Goal: Transaction & Acquisition: Purchase product/service

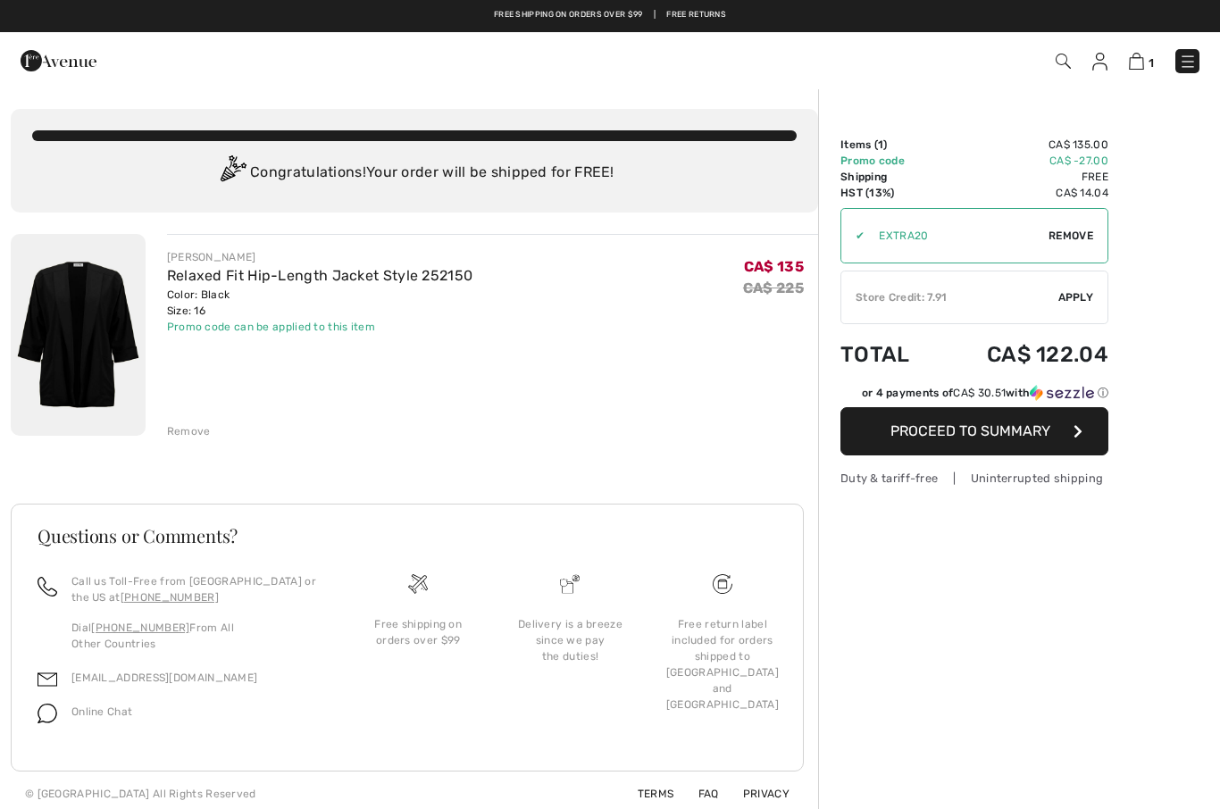
click at [1081, 305] on div "✔ Store Credit: 7.91 Apply Remove" at bounding box center [974, 298] width 268 height 54
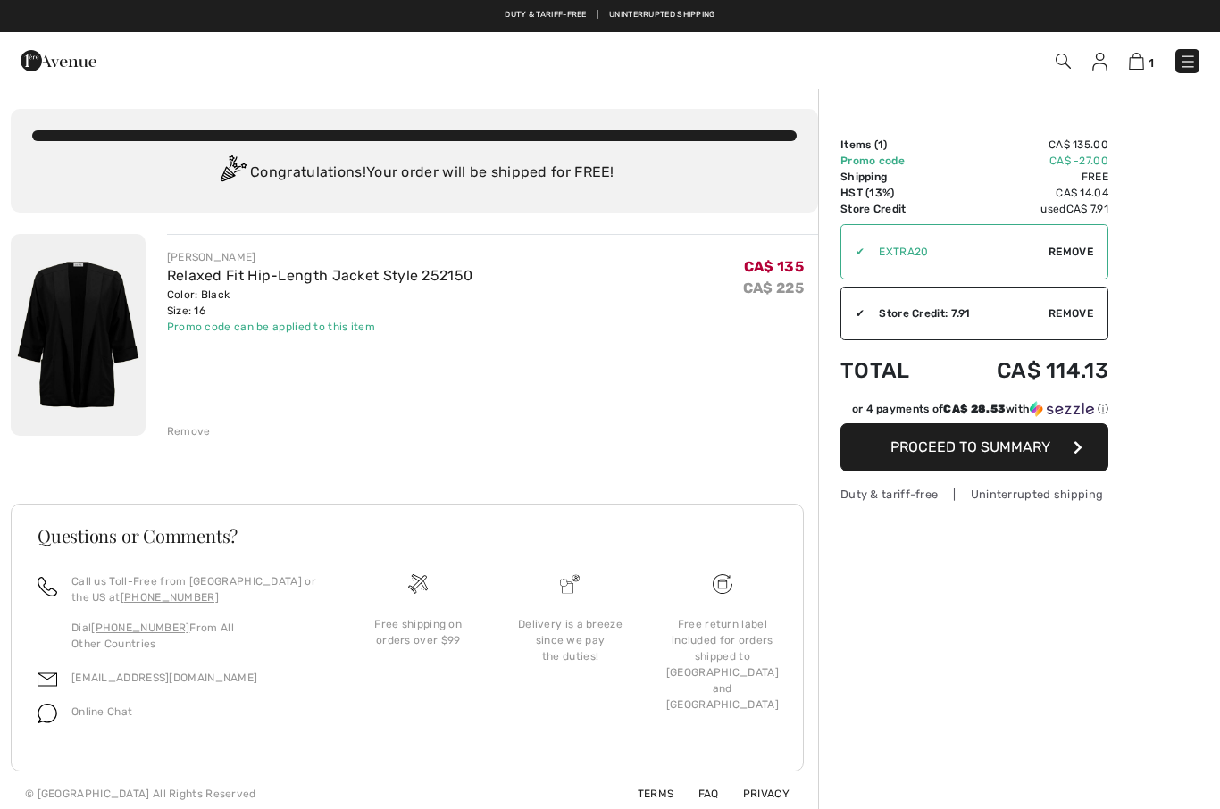
click at [988, 453] on span "Proceed to Summary" at bounding box center [970, 446] width 160 height 17
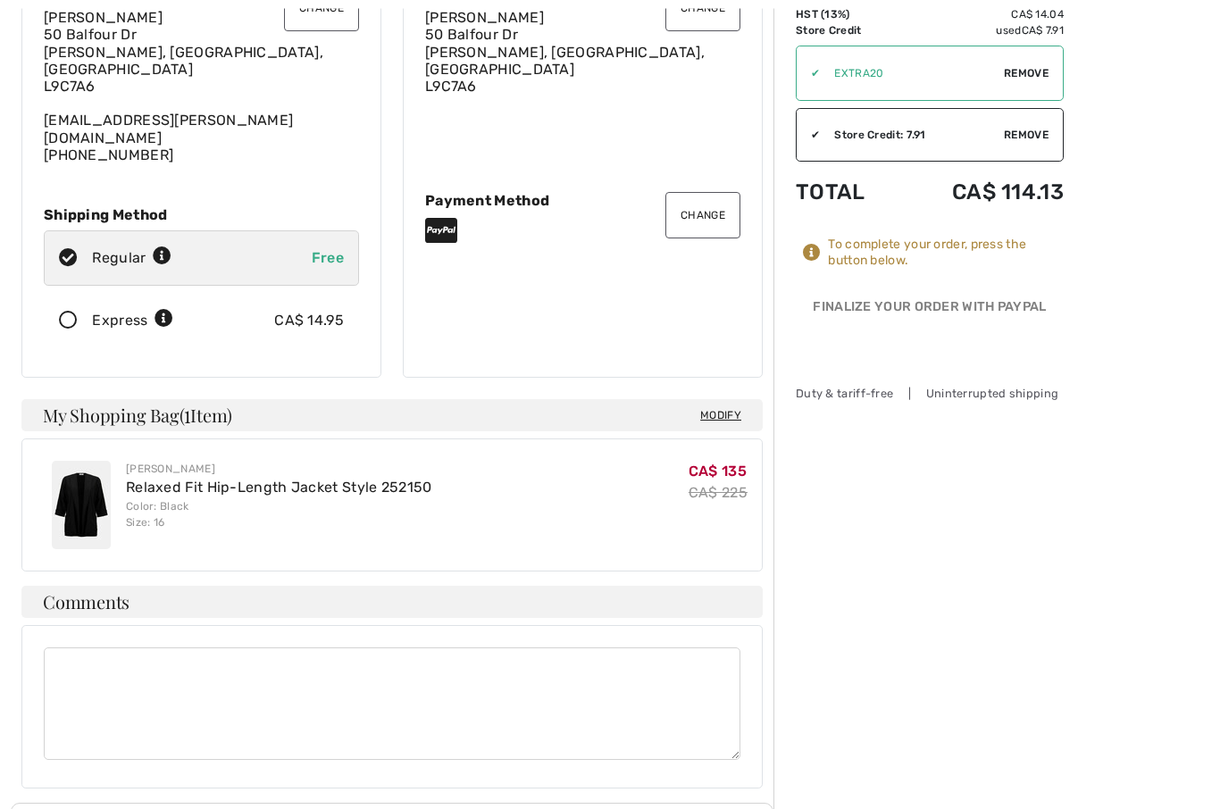
scroll to position [179, 0]
click at [707, 201] on button "Change" at bounding box center [702, 215] width 75 height 46
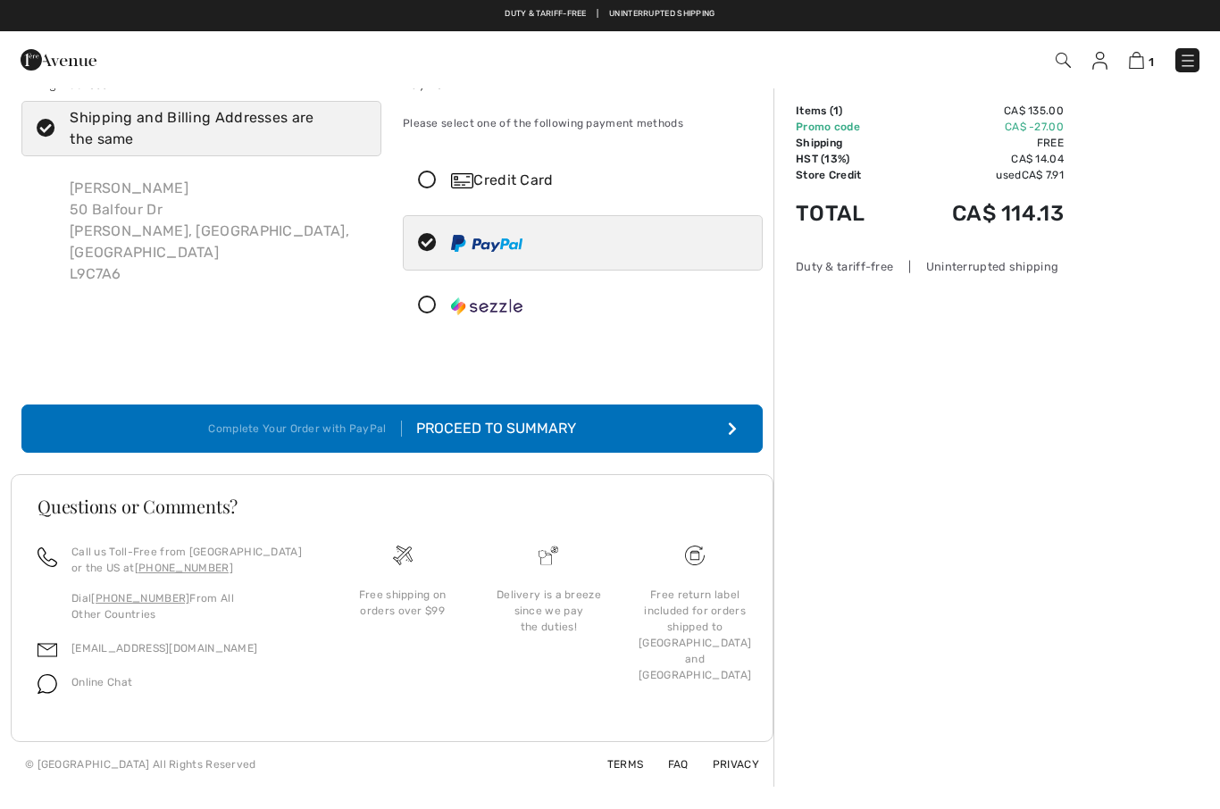
scroll to position [33, 0]
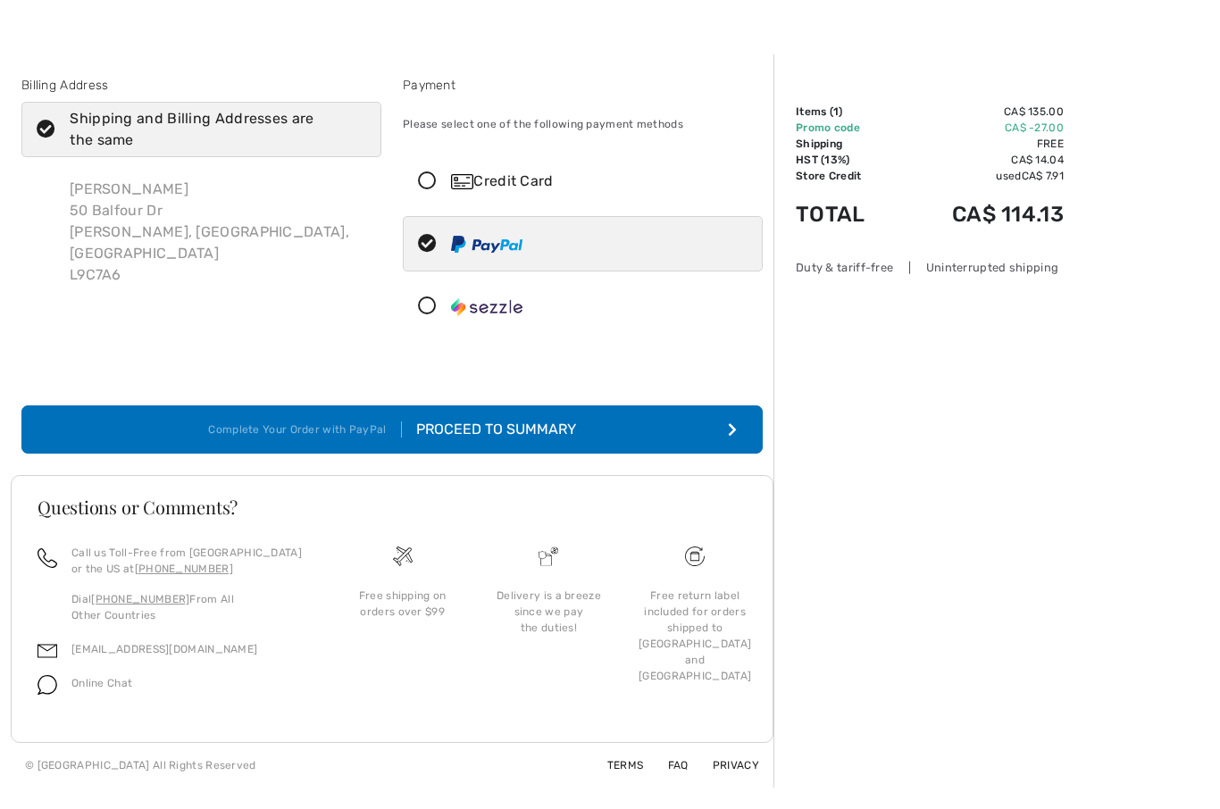
click at [432, 183] on icon at bounding box center [427, 181] width 47 height 19
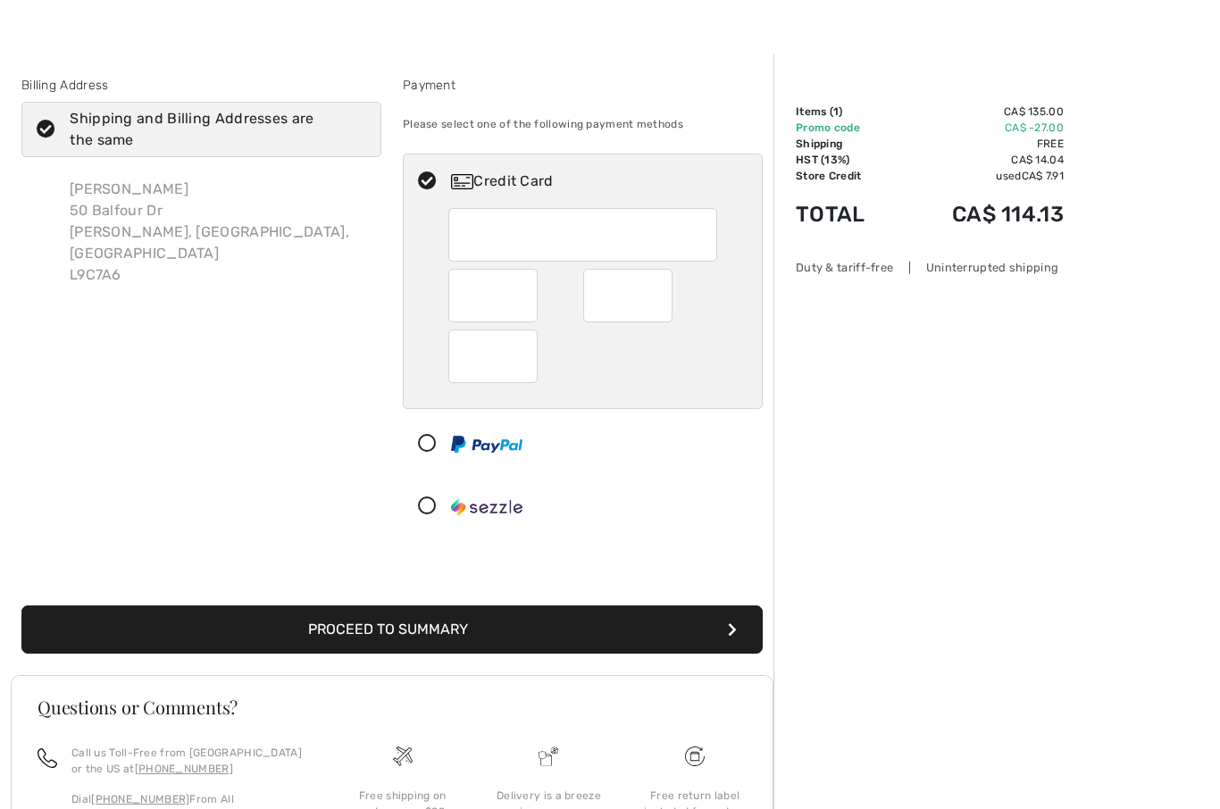
click at [479, 379] on div at bounding box center [492, 356] width 89 height 54
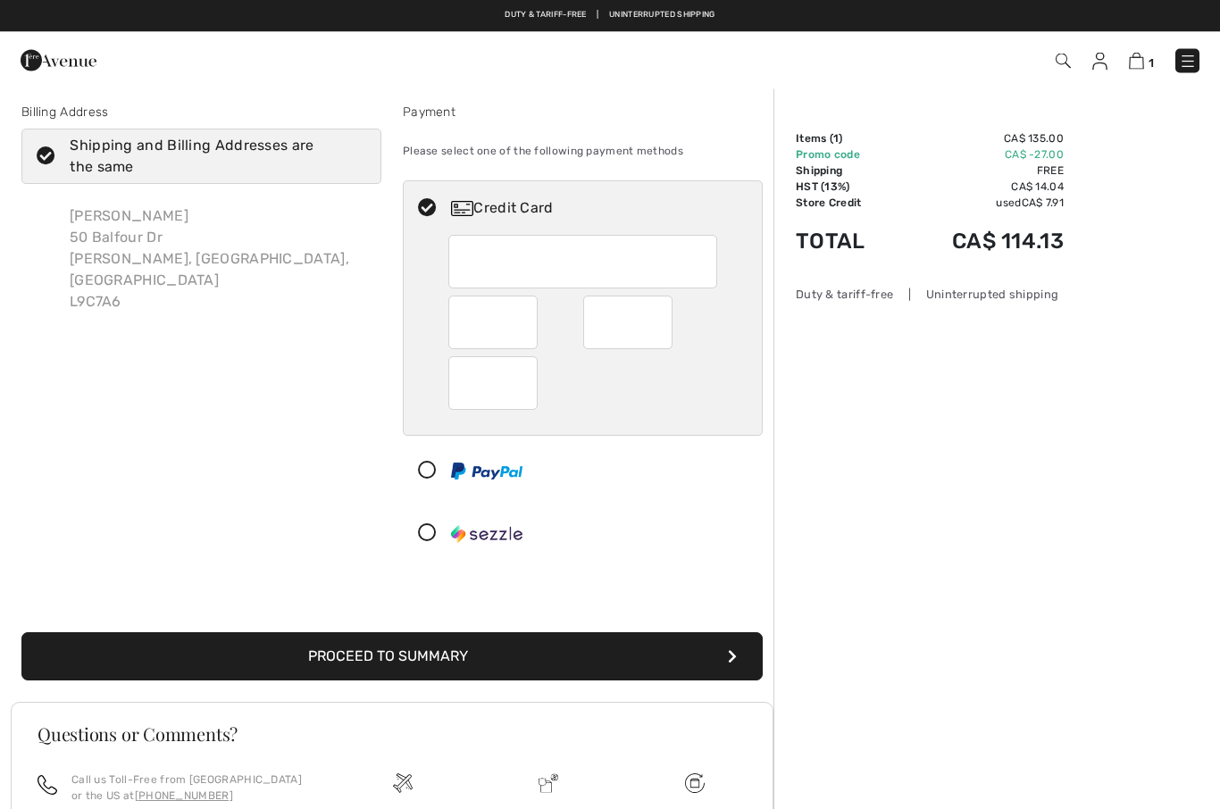
scroll to position [0, 0]
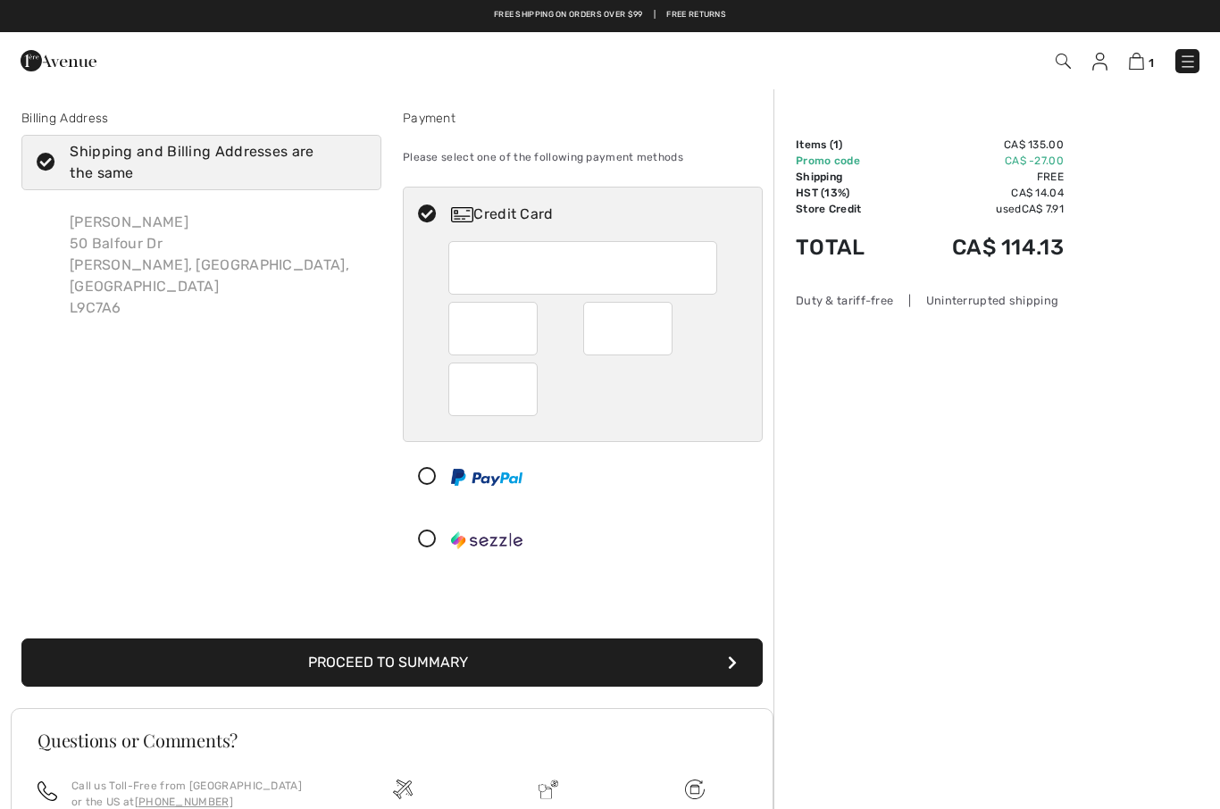
click at [387, 661] on button "Proceed to Summary" at bounding box center [391, 662] width 741 height 48
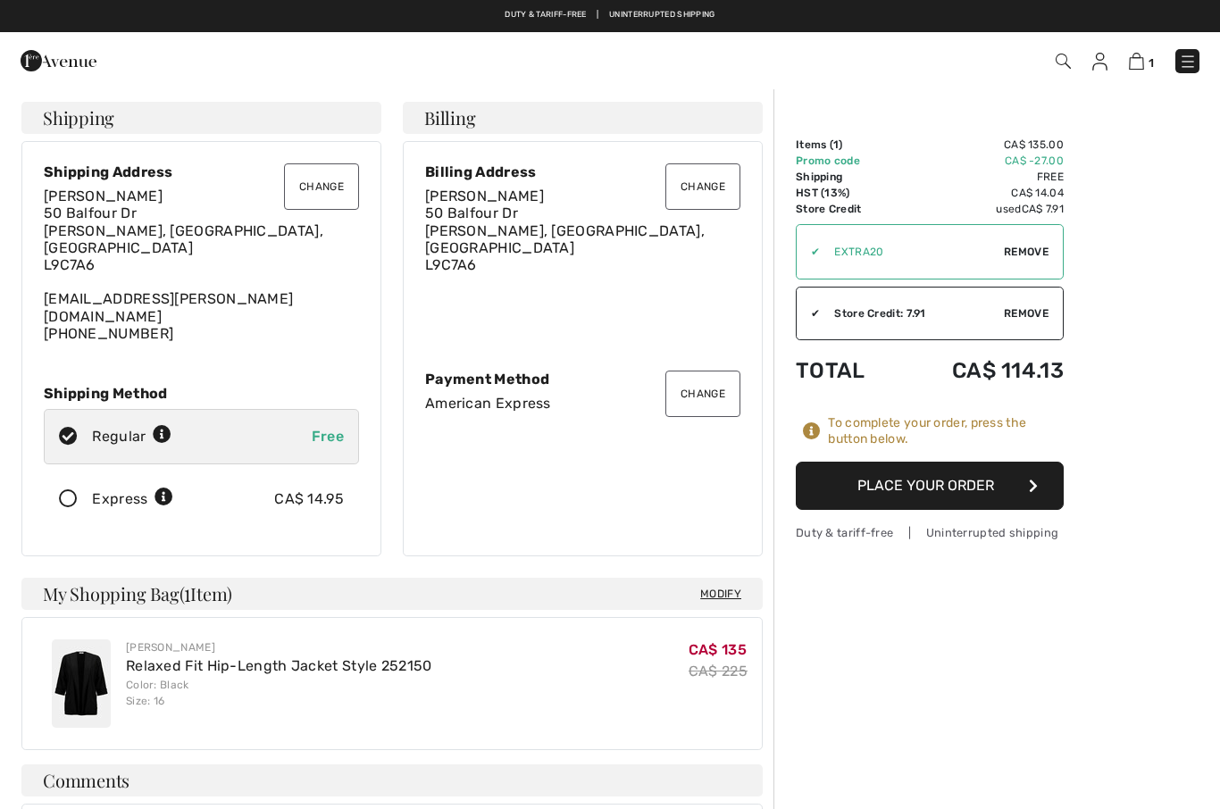
click at [917, 480] on button "Place Your Order" at bounding box center [930, 486] width 268 height 48
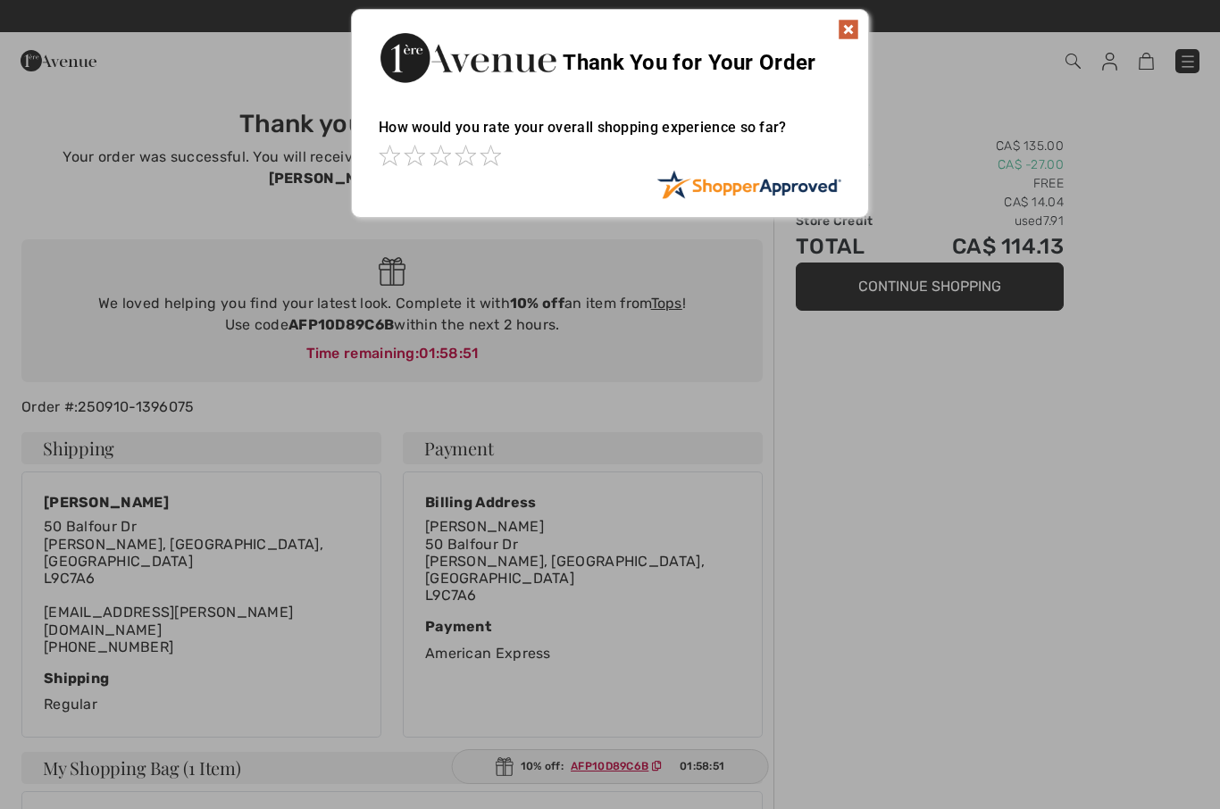
click at [488, 163] on span at bounding box center [489, 155] width 21 height 21
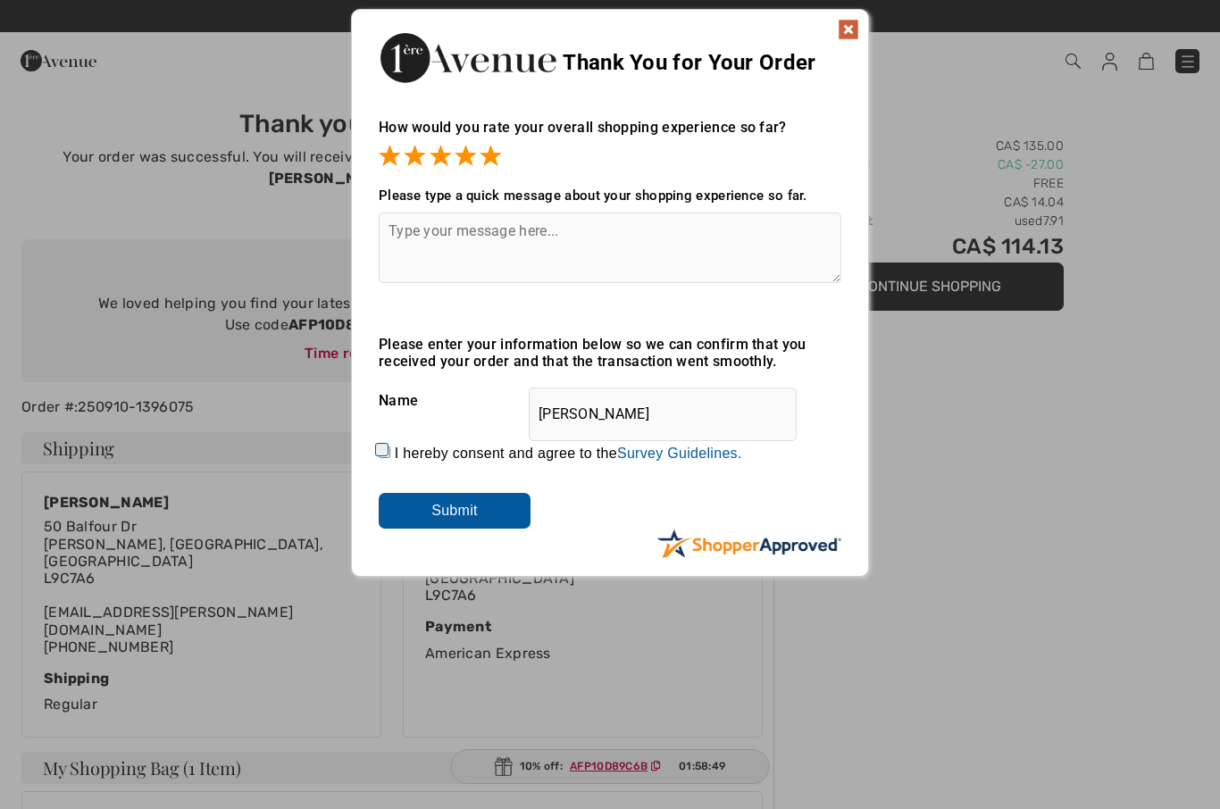
click at [460, 513] on input "Submit" at bounding box center [455, 511] width 152 height 36
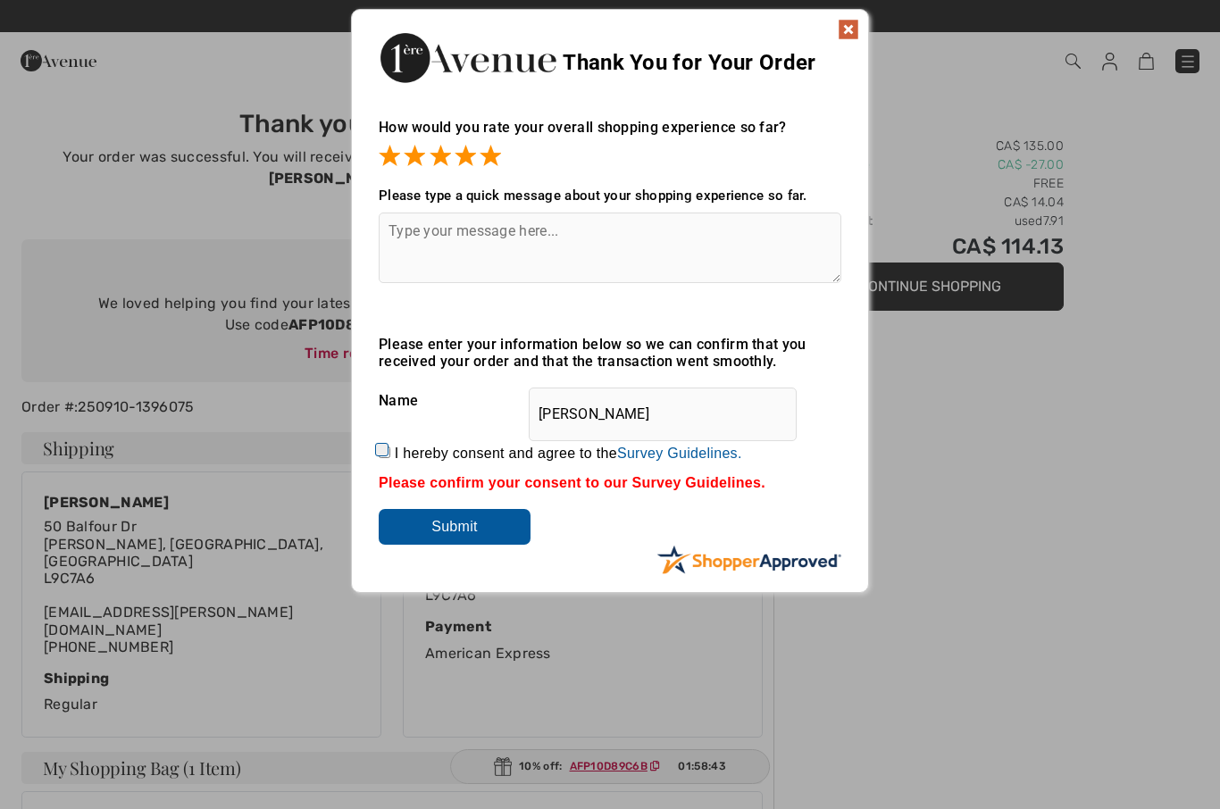
click at [855, 29] on img at bounding box center [848, 29] width 21 height 21
